Goal: Task Accomplishment & Management: Manage account settings

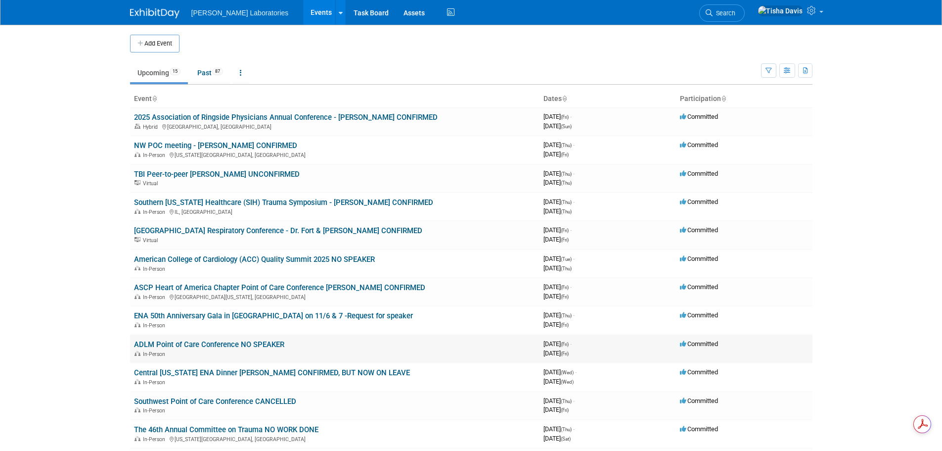
click at [246, 344] on link "ADLM Point of Care Conference NO SPEAKER" at bounding box center [209, 344] width 150 height 9
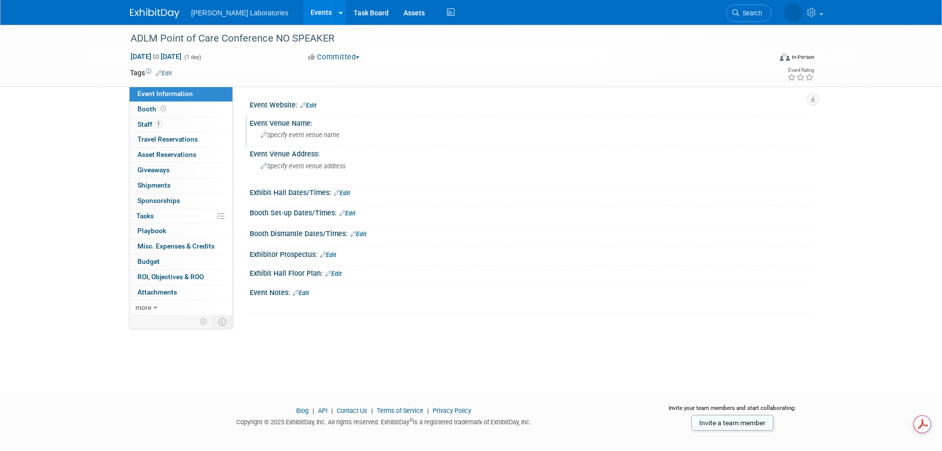
click at [320, 131] on span "Specify event venue name" at bounding box center [300, 134] width 79 height 7
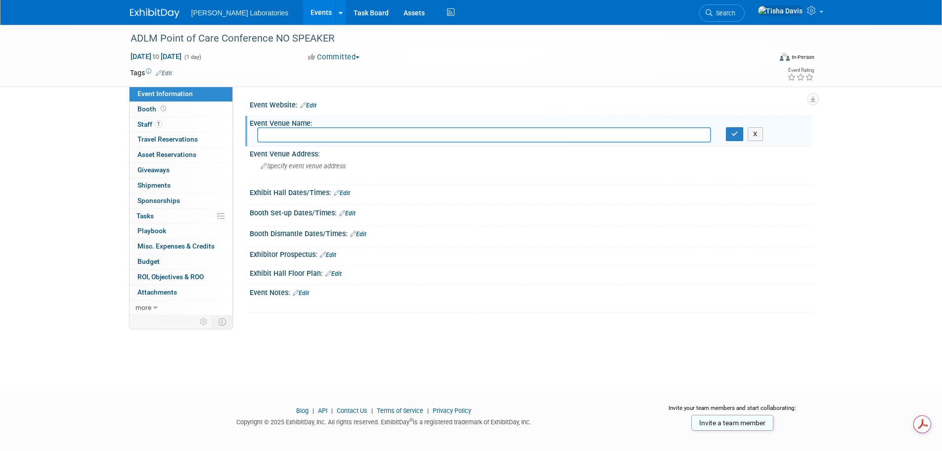
click at [314, 105] on link "Edit" at bounding box center [308, 105] width 16 height 7
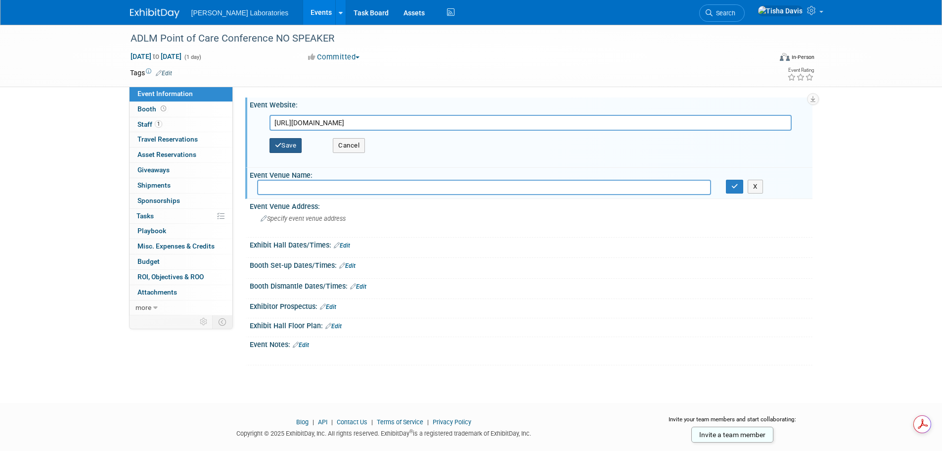
type input "https://myadlm.org/meetings-and-events/poct-conference"
click at [290, 144] on button "Save" at bounding box center [286, 145] width 33 height 15
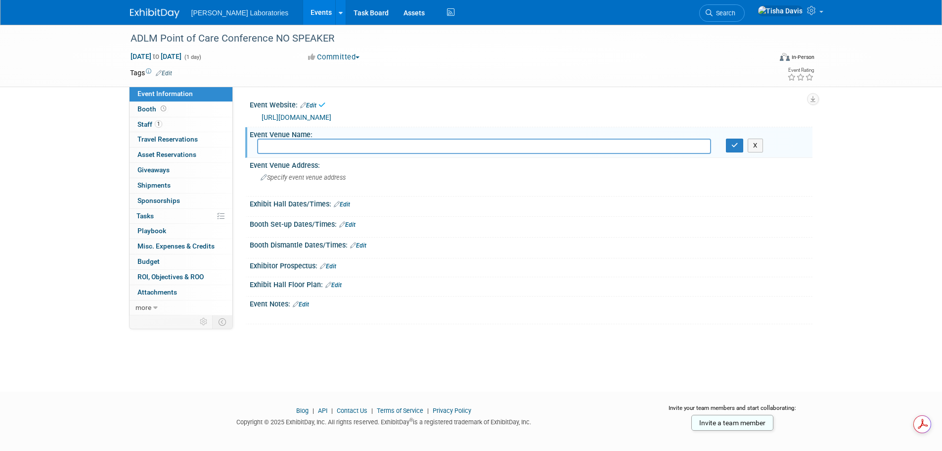
click at [361, 150] on input "text" at bounding box center [484, 146] width 454 height 15
type input "Westin Cleveland Downtown"
click at [737, 146] on icon "button" at bounding box center [735, 145] width 7 height 6
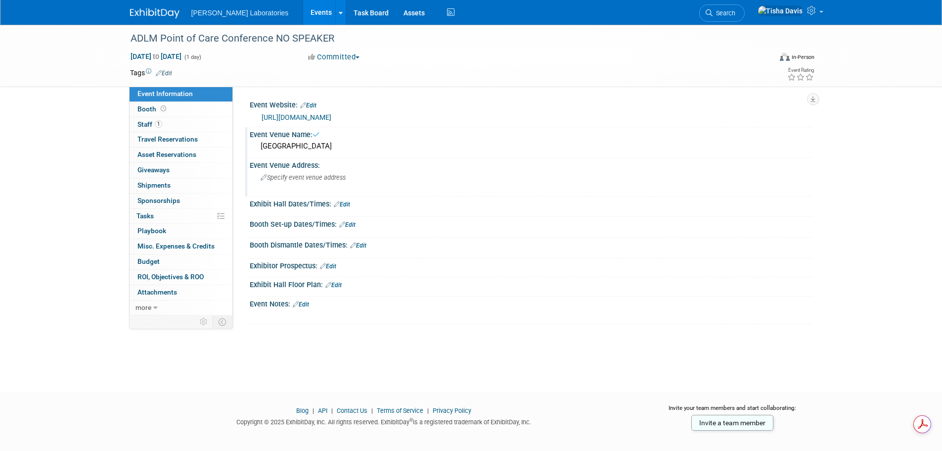
click at [309, 180] on span "Specify event venue address" at bounding box center [303, 177] width 85 height 7
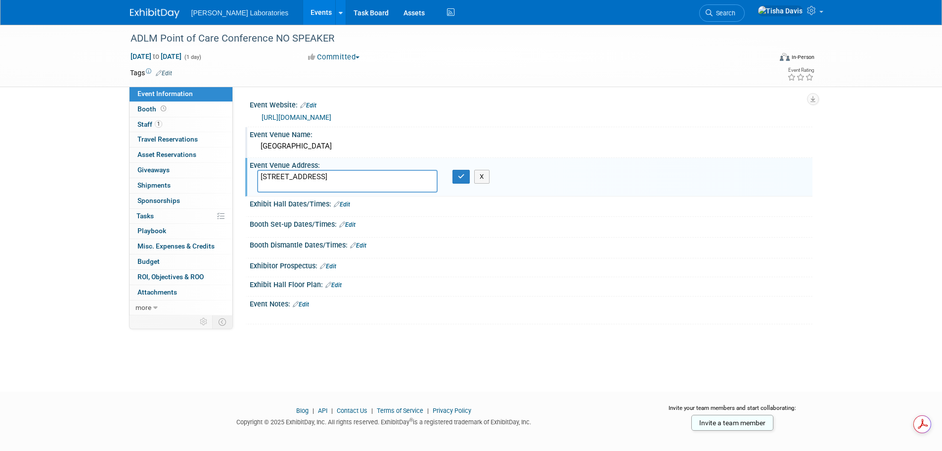
click at [323, 178] on textarea "777 St Clair Ave NE, Cleveland, OH 44114" at bounding box center [347, 181] width 181 height 23
type textarea "777 St Clair Ave NE Cleveland, OH 44114"
click at [460, 177] on icon "button" at bounding box center [461, 176] width 7 height 6
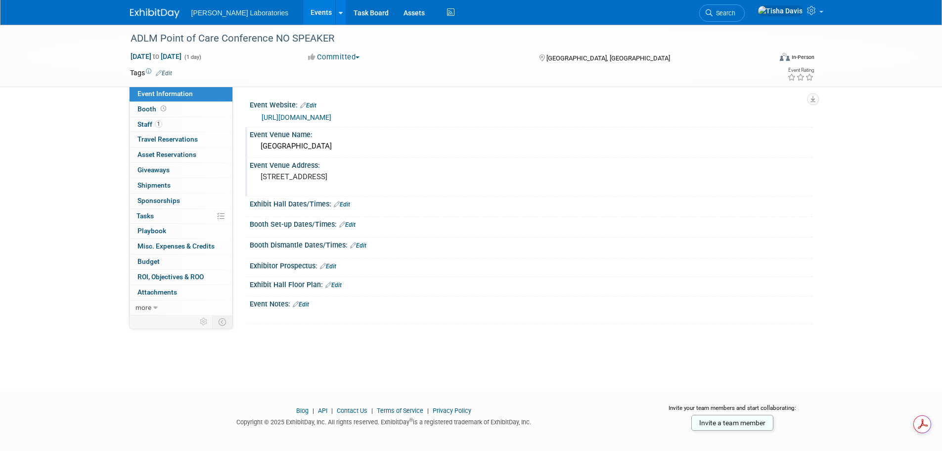
click at [345, 203] on link "Edit" at bounding box center [342, 204] width 16 height 7
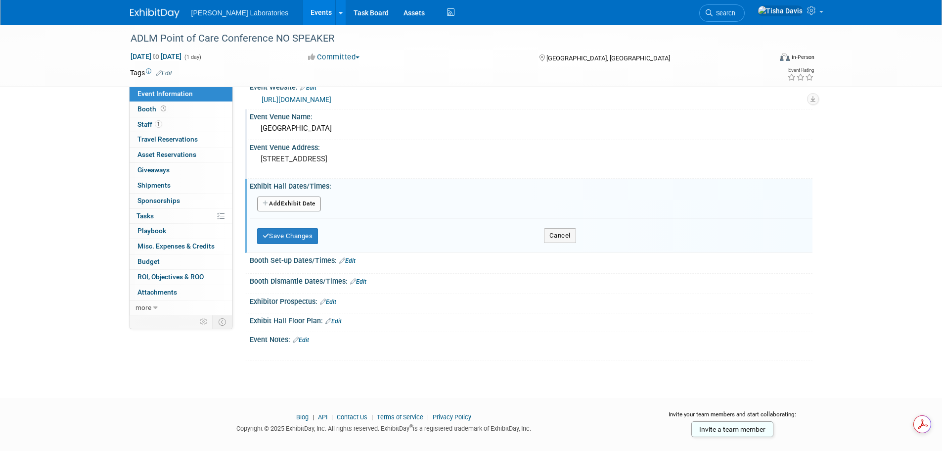
scroll to position [34, 0]
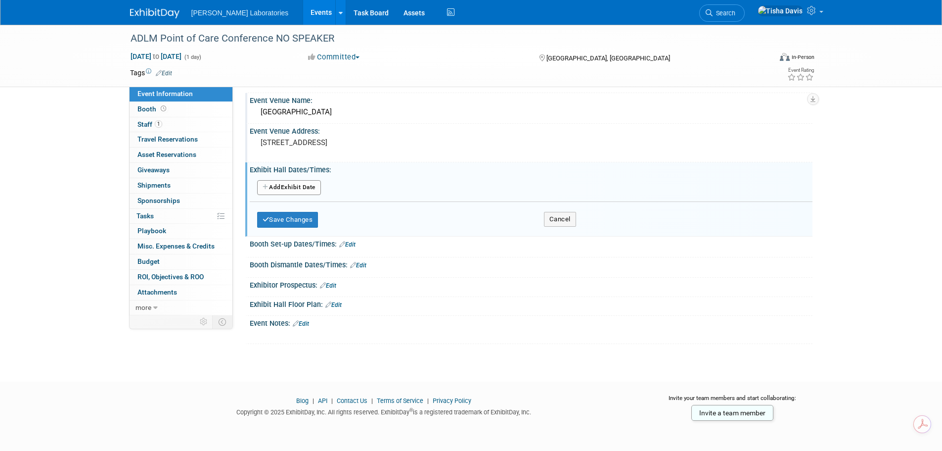
click at [281, 187] on button "Add Another Exhibit Date" at bounding box center [289, 187] width 64 height 15
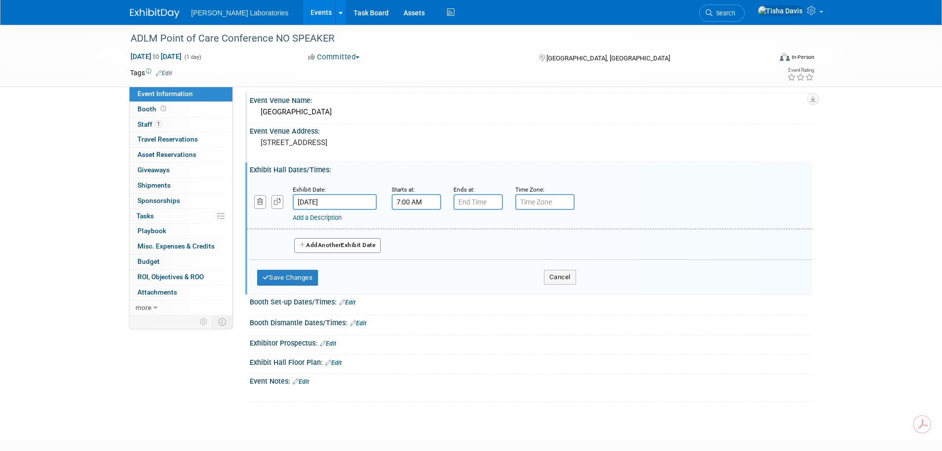
click at [425, 204] on input "7:00 AM" at bounding box center [416, 202] width 49 height 16
click at [415, 227] on span at bounding box center [414, 226] width 17 height 17
click at [462, 228] on span at bounding box center [461, 226] width 17 height 17
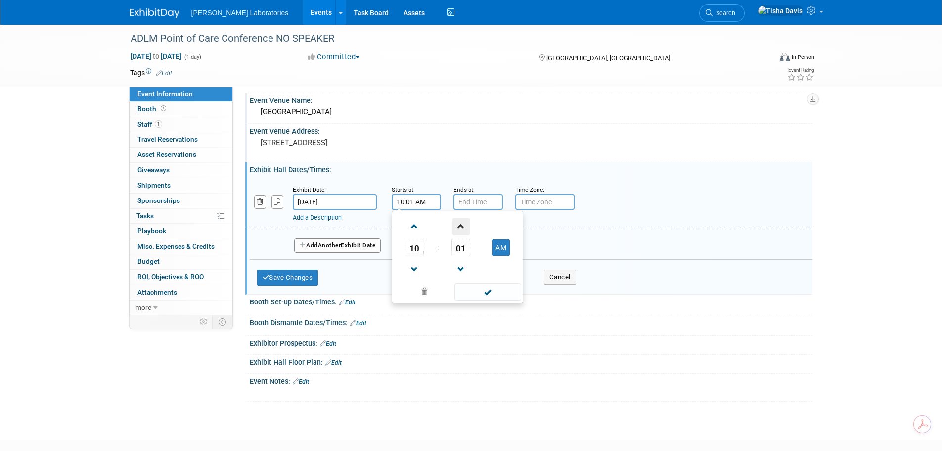
click at [462, 228] on span at bounding box center [461, 226] width 17 height 17
click at [460, 245] on span "02" at bounding box center [461, 247] width 19 height 18
click at [510, 228] on td "15" at bounding box center [505, 226] width 32 height 27
type input "10:15 AM"
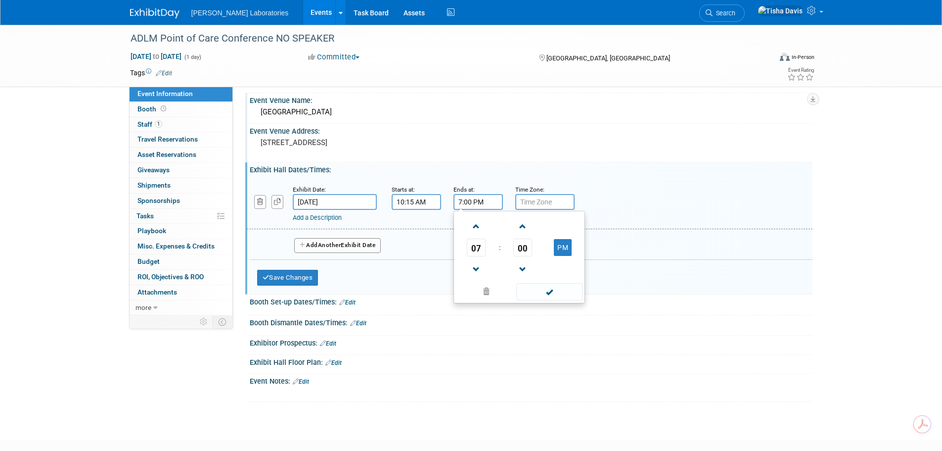
click at [469, 202] on input "7:00 PM" at bounding box center [478, 202] width 49 height 16
click at [478, 226] on span at bounding box center [476, 226] width 17 height 17
click at [522, 246] on span "00" at bounding box center [523, 247] width 19 height 18
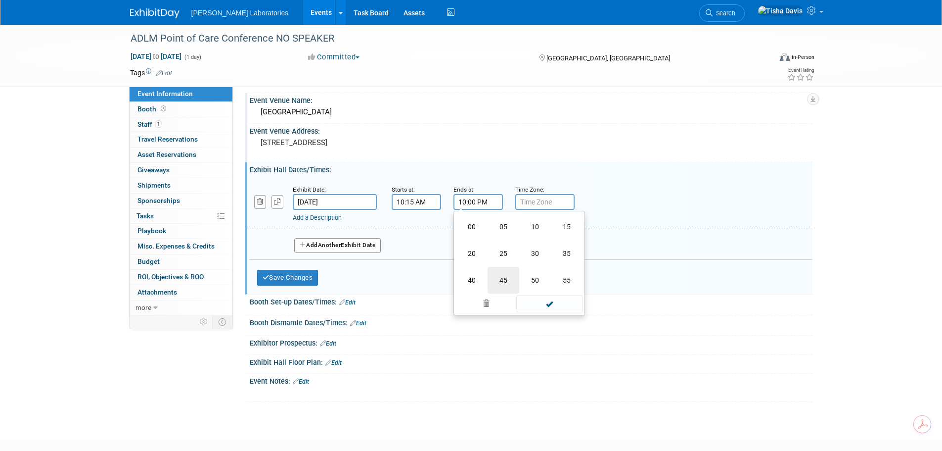
click at [498, 278] on td "45" at bounding box center [504, 280] width 32 height 27
click at [559, 243] on button "PM" at bounding box center [563, 247] width 18 height 17
type input "10:45 AM"
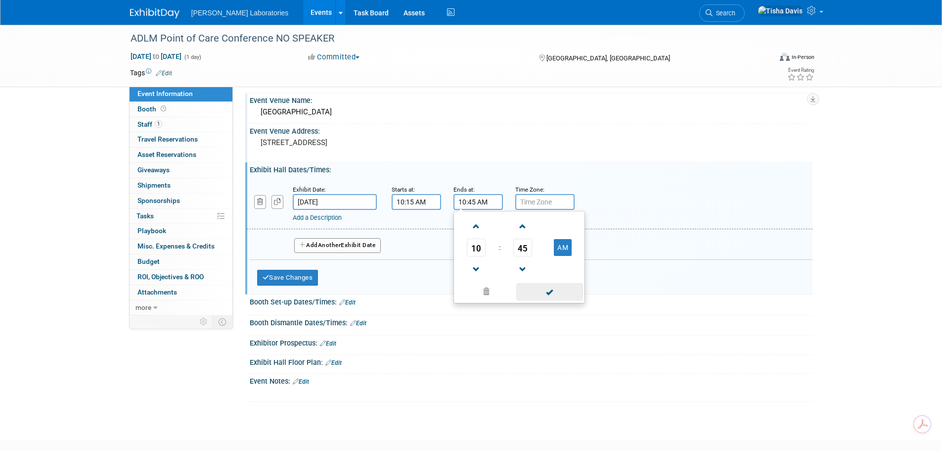
click at [547, 286] on span at bounding box center [549, 291] width 67 height 17
click at [549, 203] on input "text" at bounding box center [545, 202] width 59 height 16
type input "EST"
click at [660, 213] on div "Add a Description" at bounding box center [504, 217] width 423 height 9
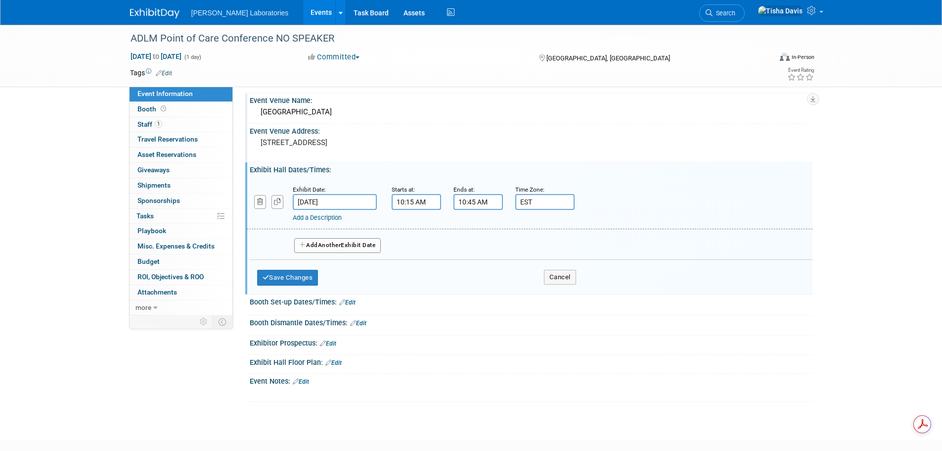
click at [314, 245] on button "Add Another Exhibit Date" at bounding box center [337, 245] width 87 height 15
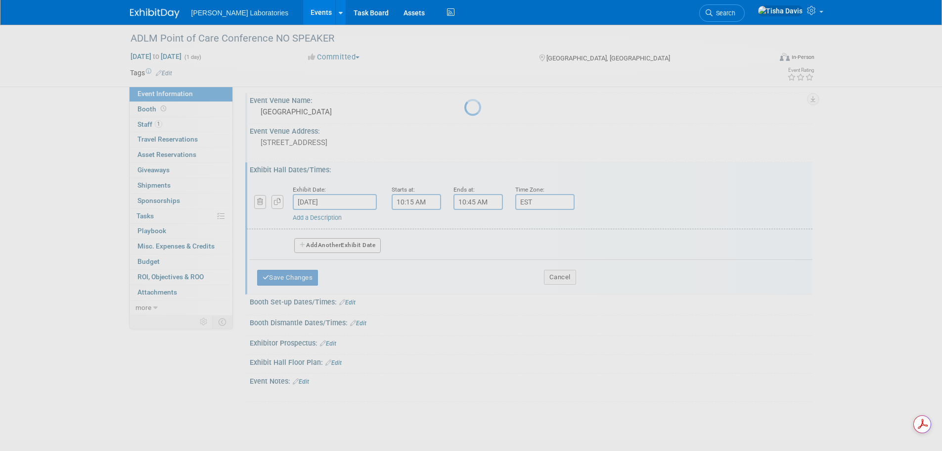
select select "10"
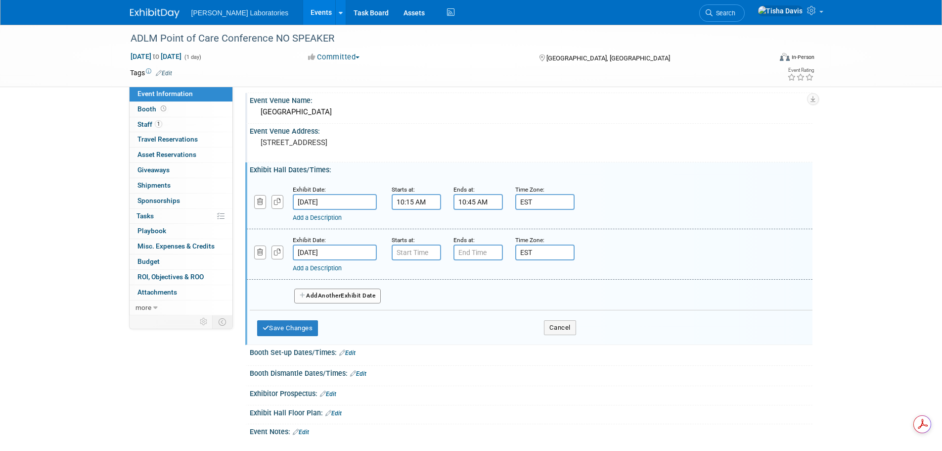
click at [338, 253] on input "Nov 8, 2025" at bounding box center [335, 252] width 84 height 16
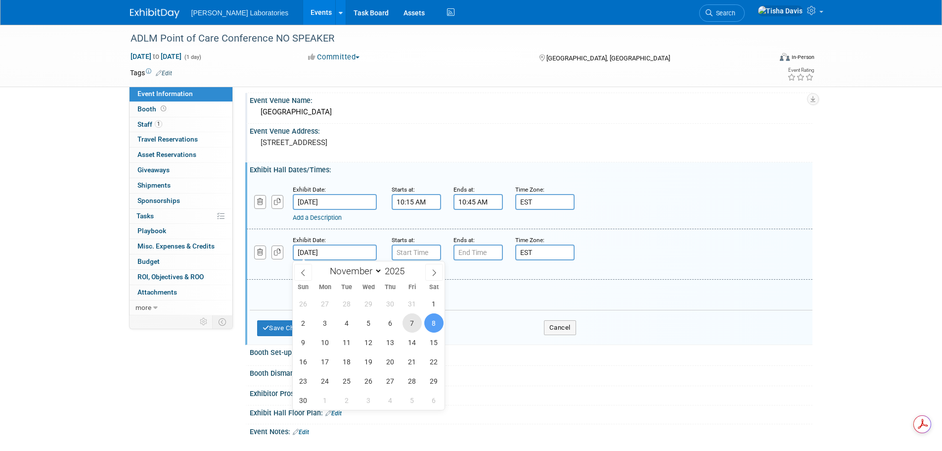
click at [408, 322] on span "7" at bounding box center [412, 322] width 19 height 19
type input "Nov 7, 2025"
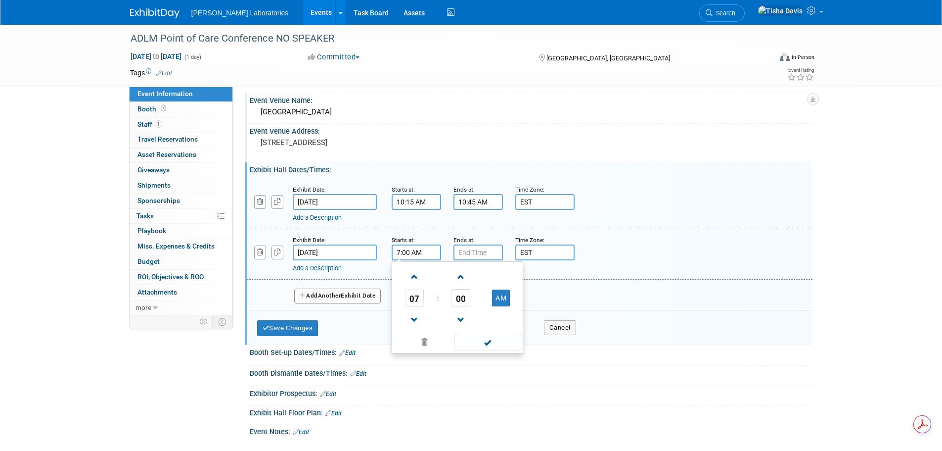
click at [411, 252] on input "7:00 AM" at bounding box center [416, 252] width 49 height 16
click at [412, 318] on span at bounding box center [414, 319] width 17 height 17
click at [413, 317] on span at bounding box center [414, 319] width 17 height 17
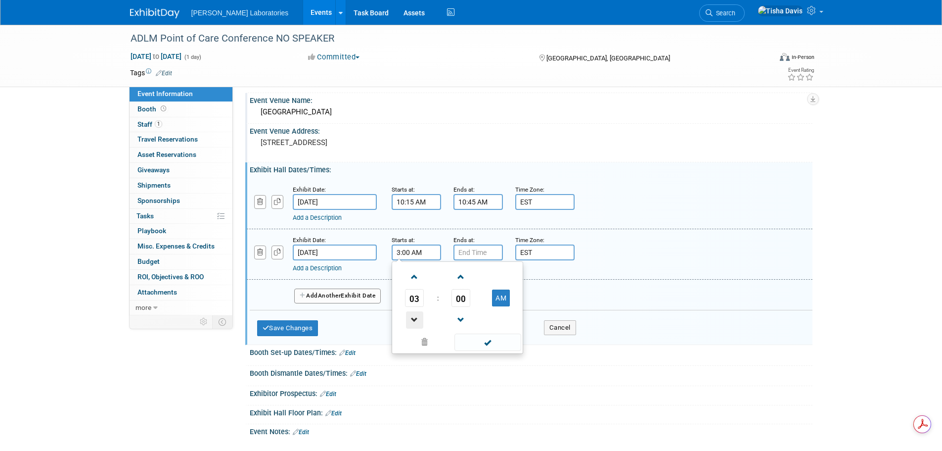
click at [413, 317] on span at bounding box center [414, 319] width 17 height 17
click at [458, 295] on span "00" at bounding box center [461, 298] width 19 height 18
click at [475, 304] on td "30" at bounding box center [474, 303] width 32 height 27
click at [505, 294] on button "AM" at bounding box center [501, 297] width 18 height 17
type input "2:30 PM"
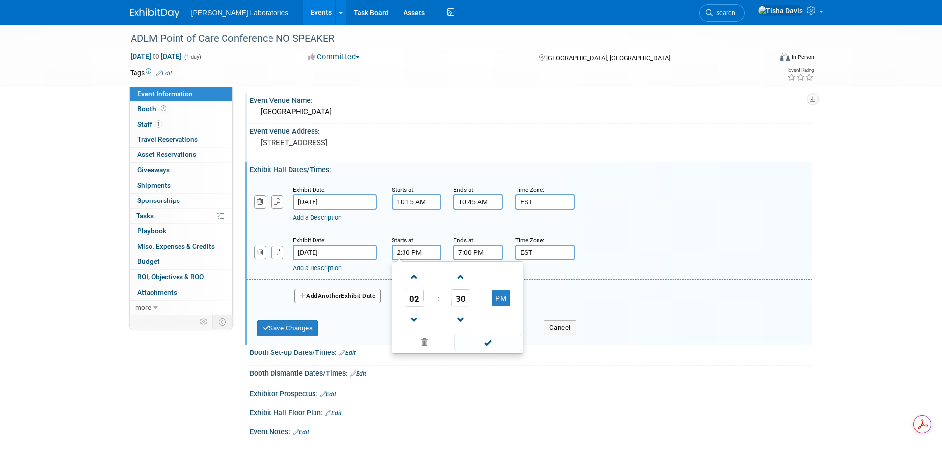
click at [489, 253] on input "7:00 PM" at bounding box center [478, 252] width 49 height 16
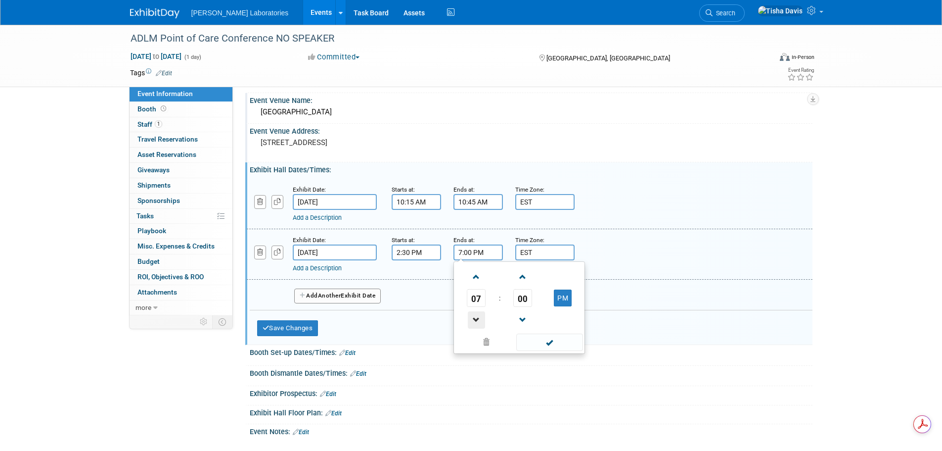
click at [476, 314] on span at bounding box center [476, 319] width 17 height 17
type input "3:00 PM"
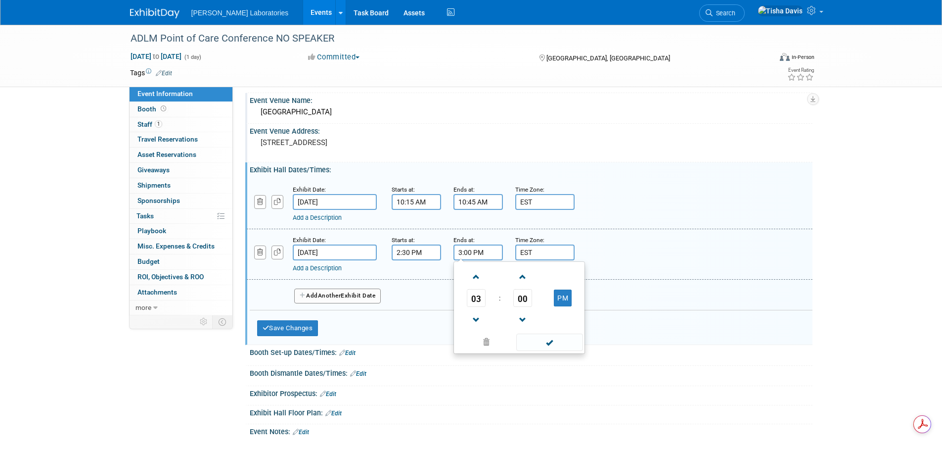
click at [601, 251] on div "Add a Description Description:" at bounding box center [529, 254] width 581 height 38
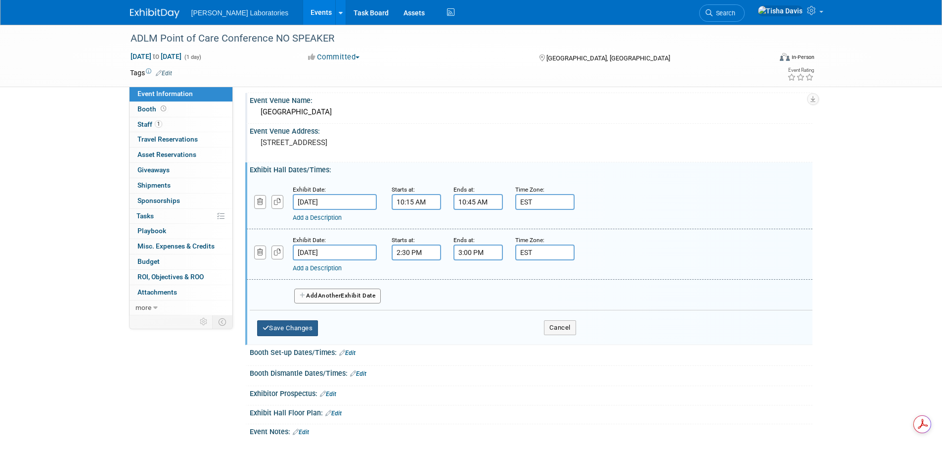
click at [302, 326] on button "Save Changes" at bounding box center [287, 328] width 61 height 16
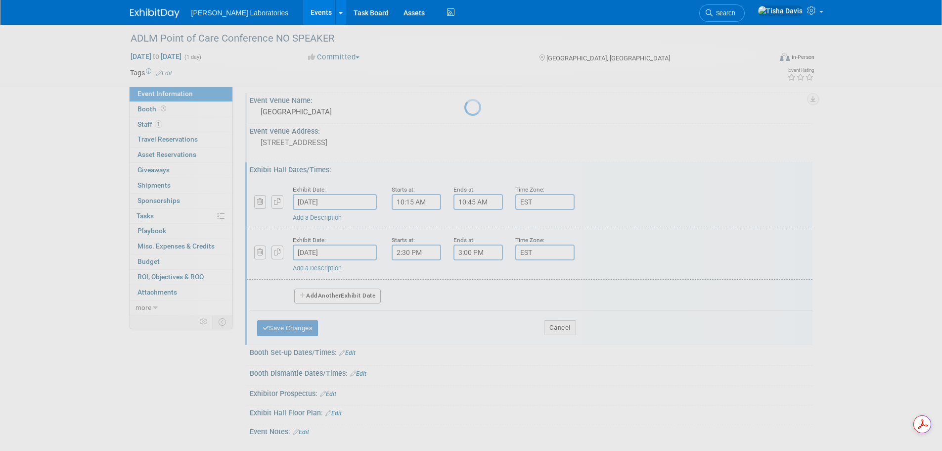
scroll to position [10, 0]
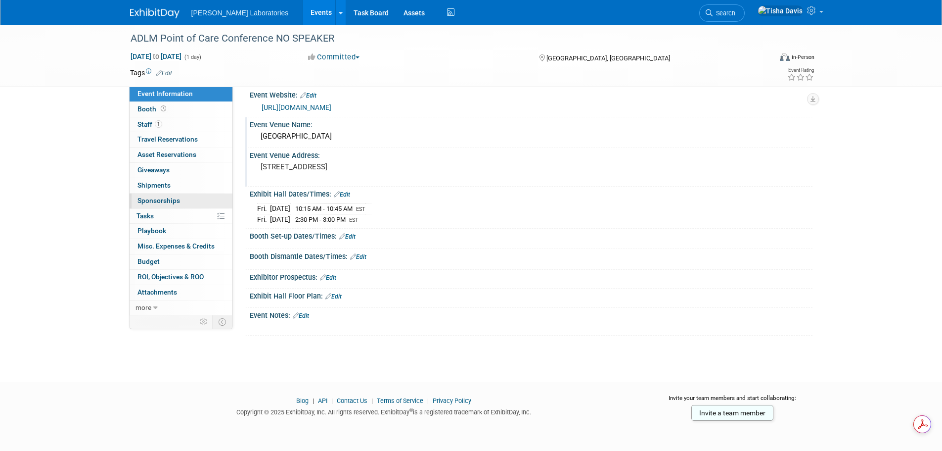
click at [150, 200] on span "Sponsorships 0" at bounding box center [159, 200] width 43 height 8
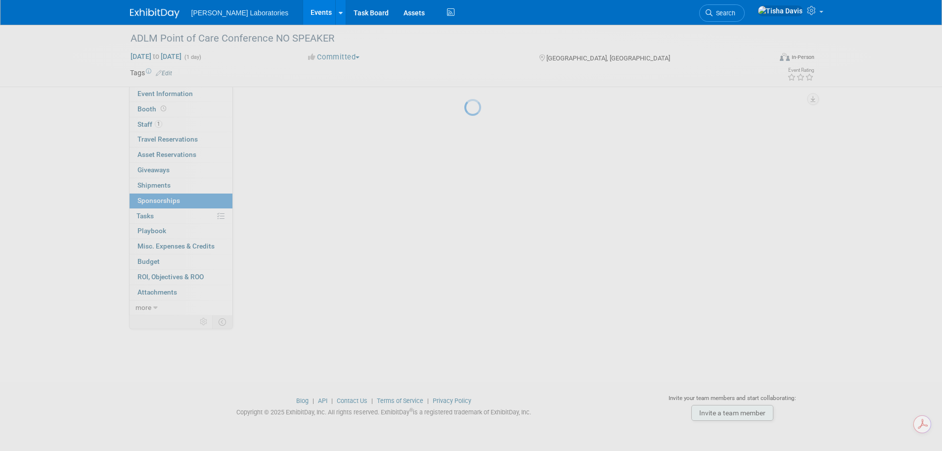
scroll to position [0, 0]
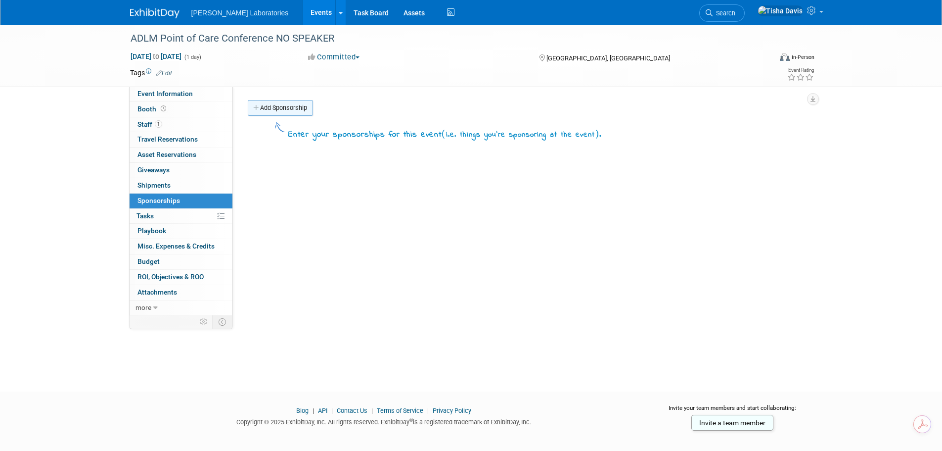
click at [283, 112] on link "Add Sponsorship" at bounding box center [280, 108] width 65 height 16
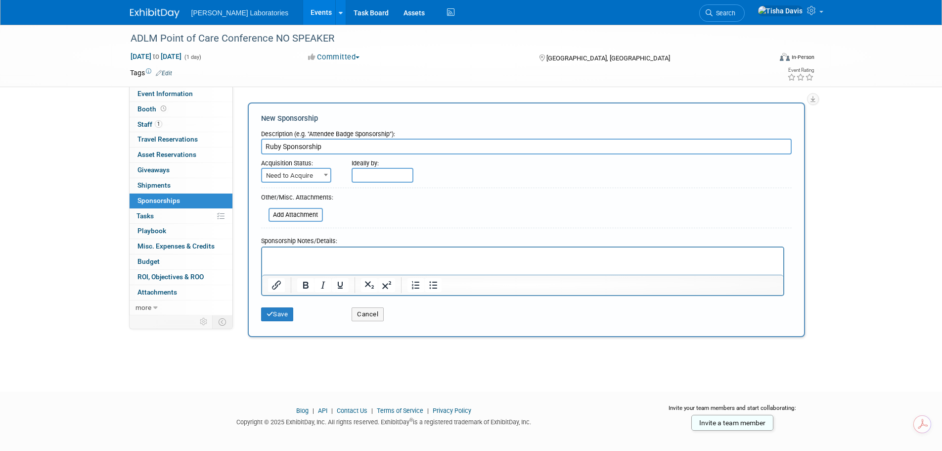
type input "Ruby Sponsorship"
click at [310, 180] on span "Need to Acquire" at bounding box center [296, 176] width 68 height 14
select select "2"
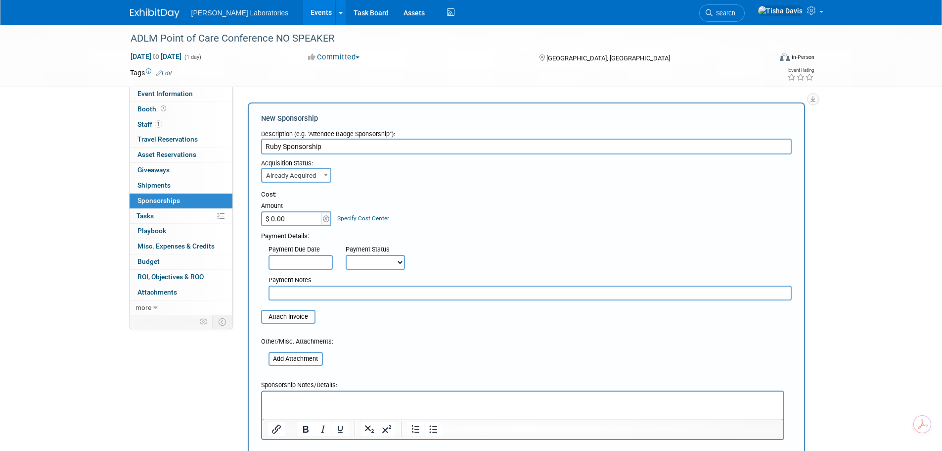
click at [293, 218] on input "$ 0.00" at bounding box center [292, 218] width 62 height 15
type input "$ 5,000.00"
click at [511, 246] on div "Payment Due Date Payment Status Not Paid Yet Partially Paid Paid in Full Next P…" at bounding box center [527, 255] width 546 height 29
click at [400, 267] on select "Not Paid Yet Partially Paid Paid in Full" at bounding box center [375, 262] width 59 height 15
select select "3"
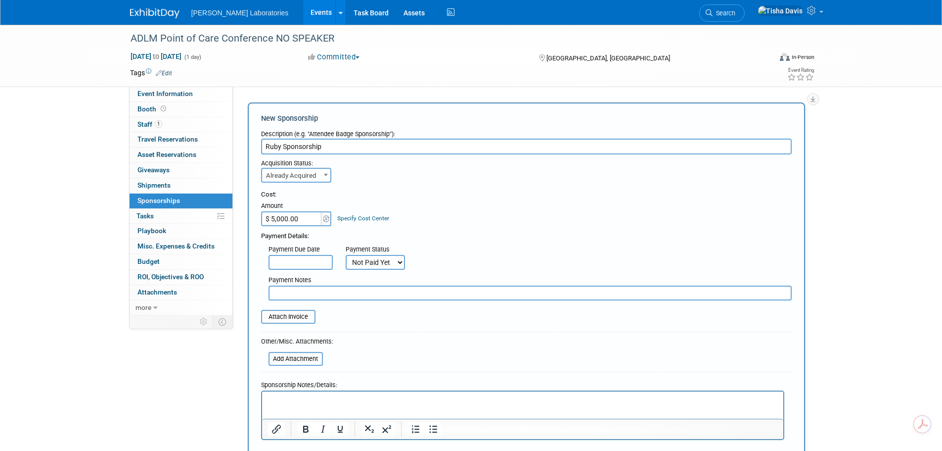
click at [346, 255] on select "Not Paid Yet Partially Paid Paid in Full" at bounding box center [375, 262] width 59 height 15
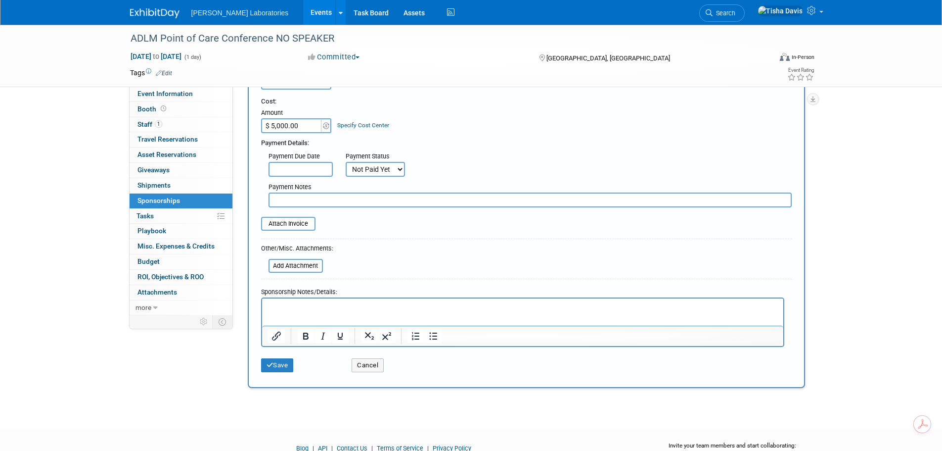
scroll to position [99, 0]
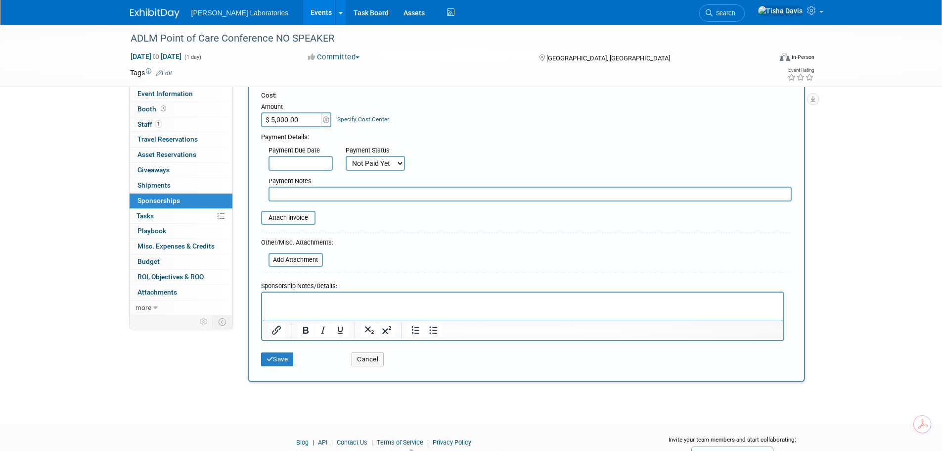
click at [401, 305] on p "Rich Text Area. Press ALT-0 for help." at bounding box center [523, 301] width 510 height 10
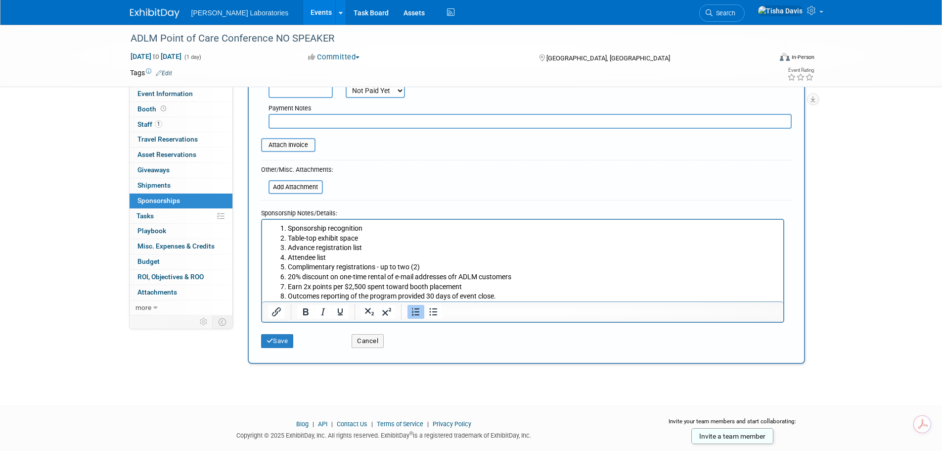
scroll to position [195, 0]
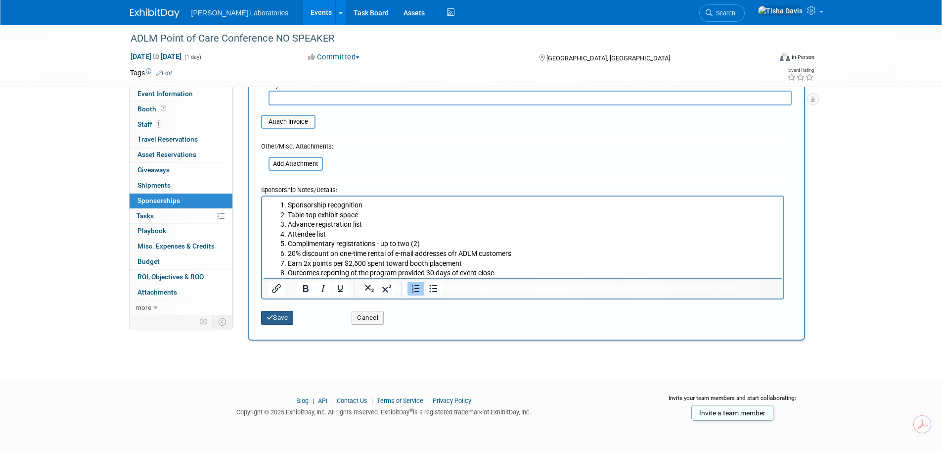
click at [276, 314] on button "Save" at bounding box center [277, 318] width 33 height 14
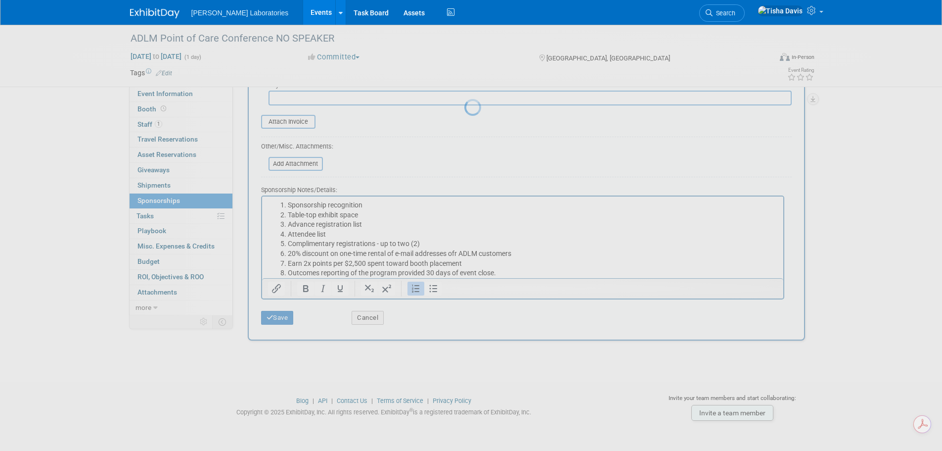
scroll to position [10, 0]
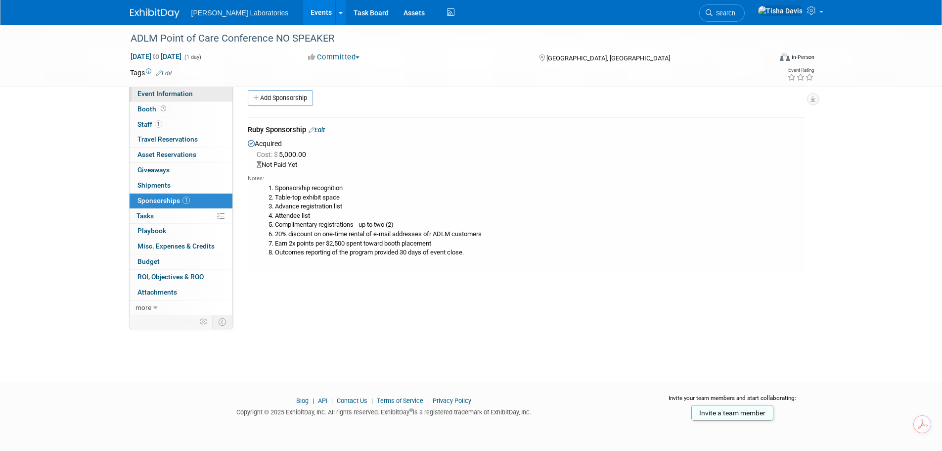
click at [177, 93] on span "Event Information" at bounding box center [165, 94] width 55 height 8
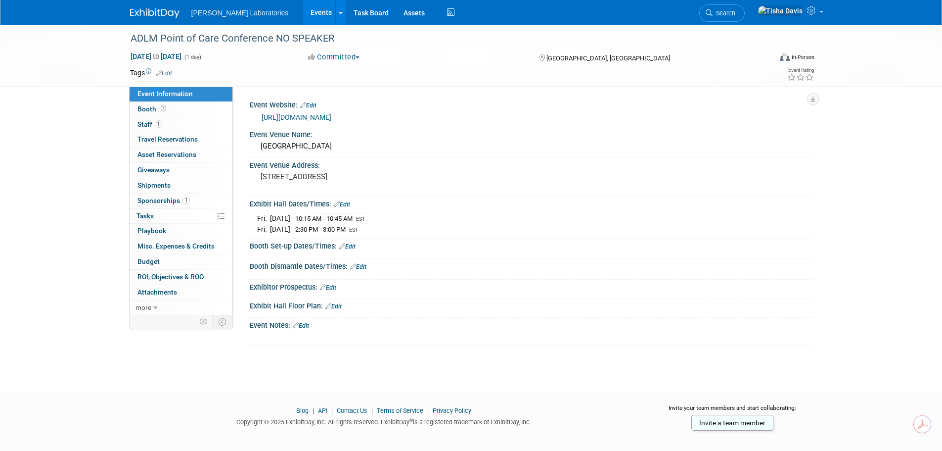
click at [308, 324] on link "Edit" at bounding box center [301, 325] width 16 height 7
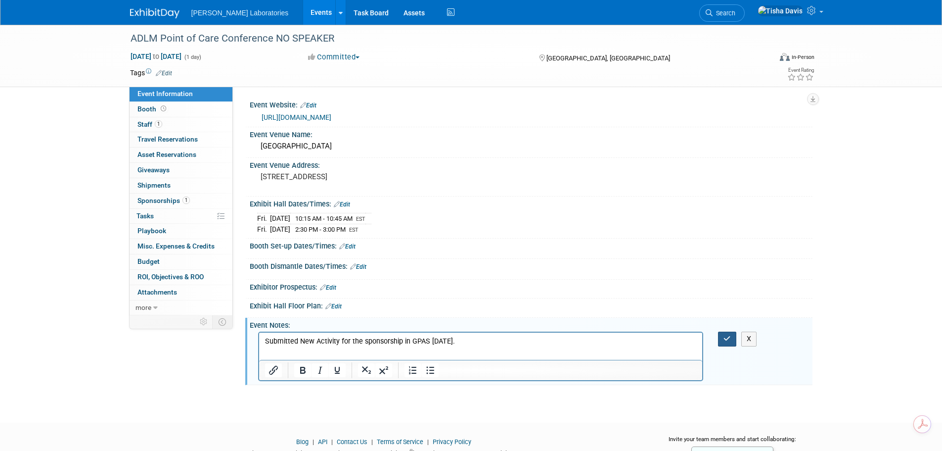
click at [725, 333] on button "button" at bounding box center [727, 338] width 18 height 14
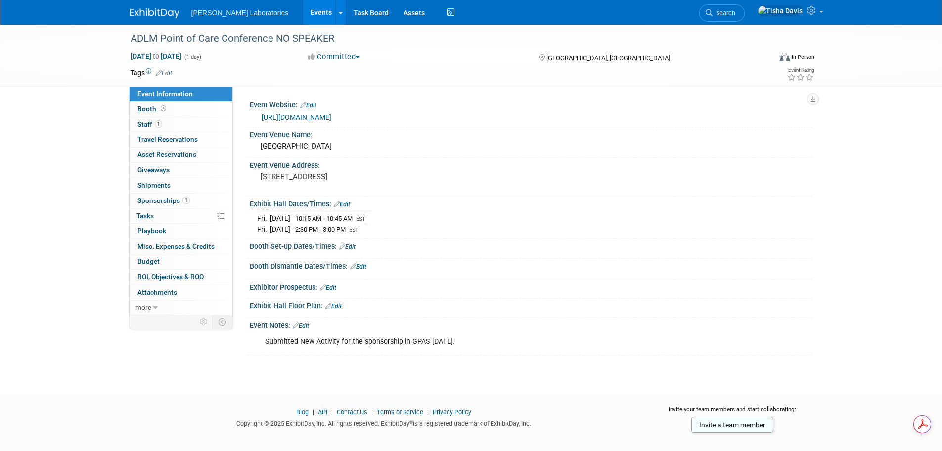
click at [307, 324] on link "Edit" at bounding box center [301, 325] width 16 height 7
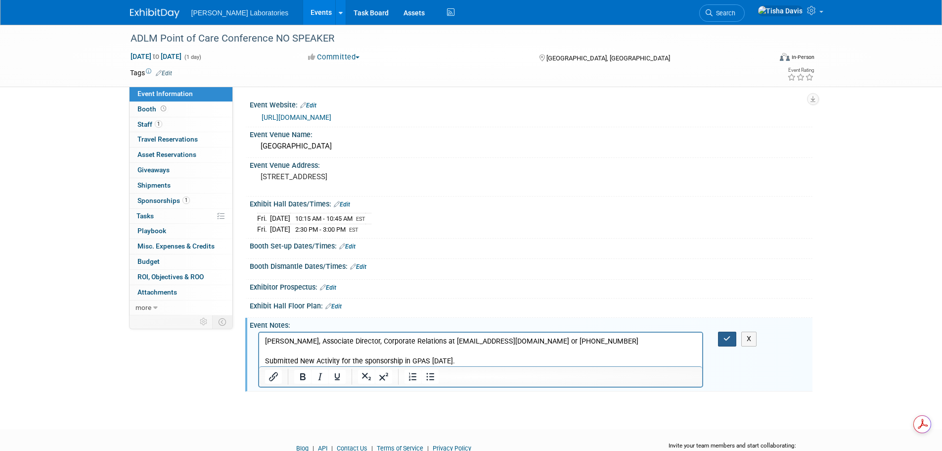
click at [728, 340] on icon "button" at bounding box center [727, 338] width 7 height 7
